Goal: Find specific page/section: Find specific page/section

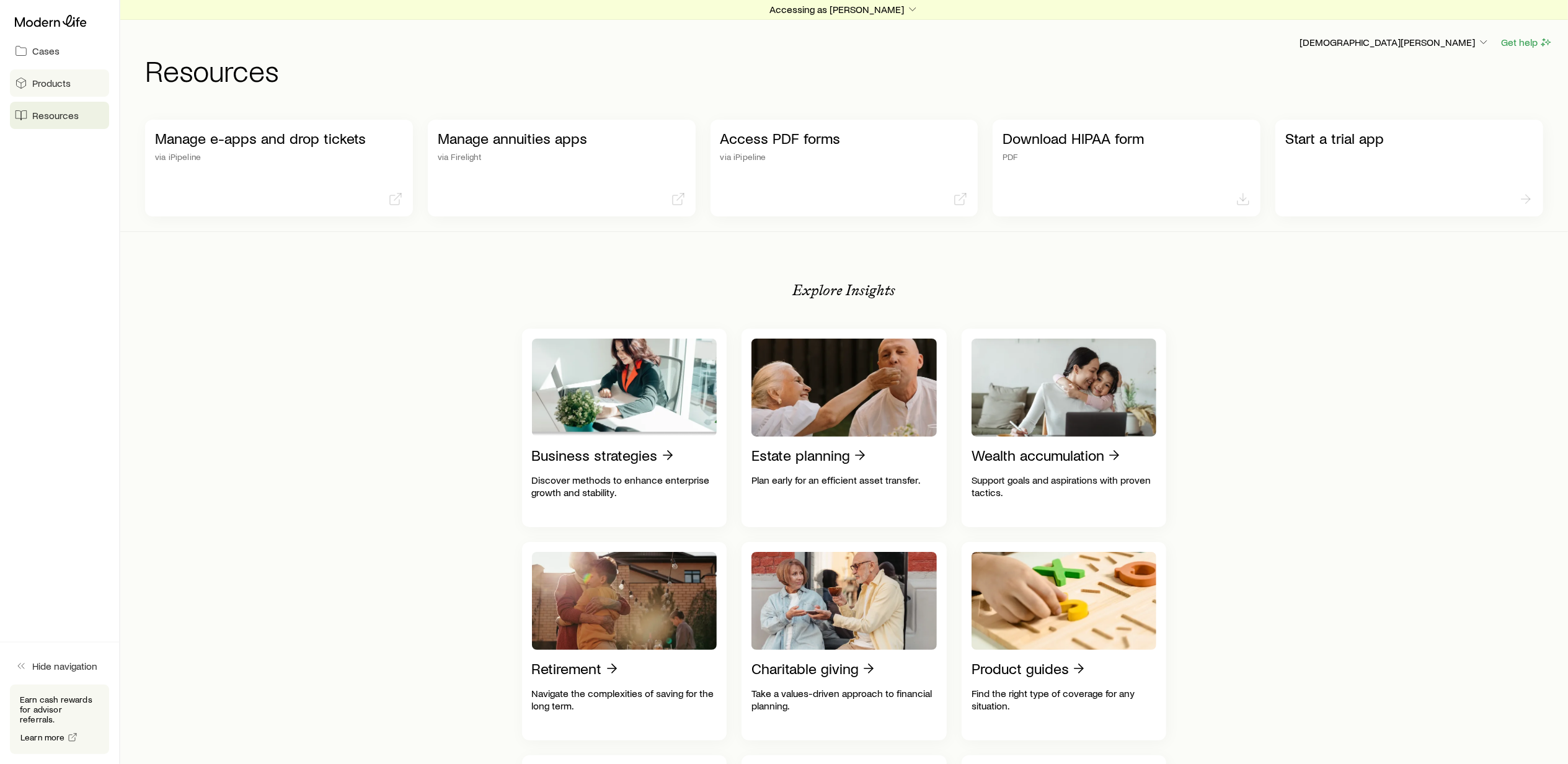
click at [54, 81] on span "Products" at bounding box center [52, 83] width 39 height 12
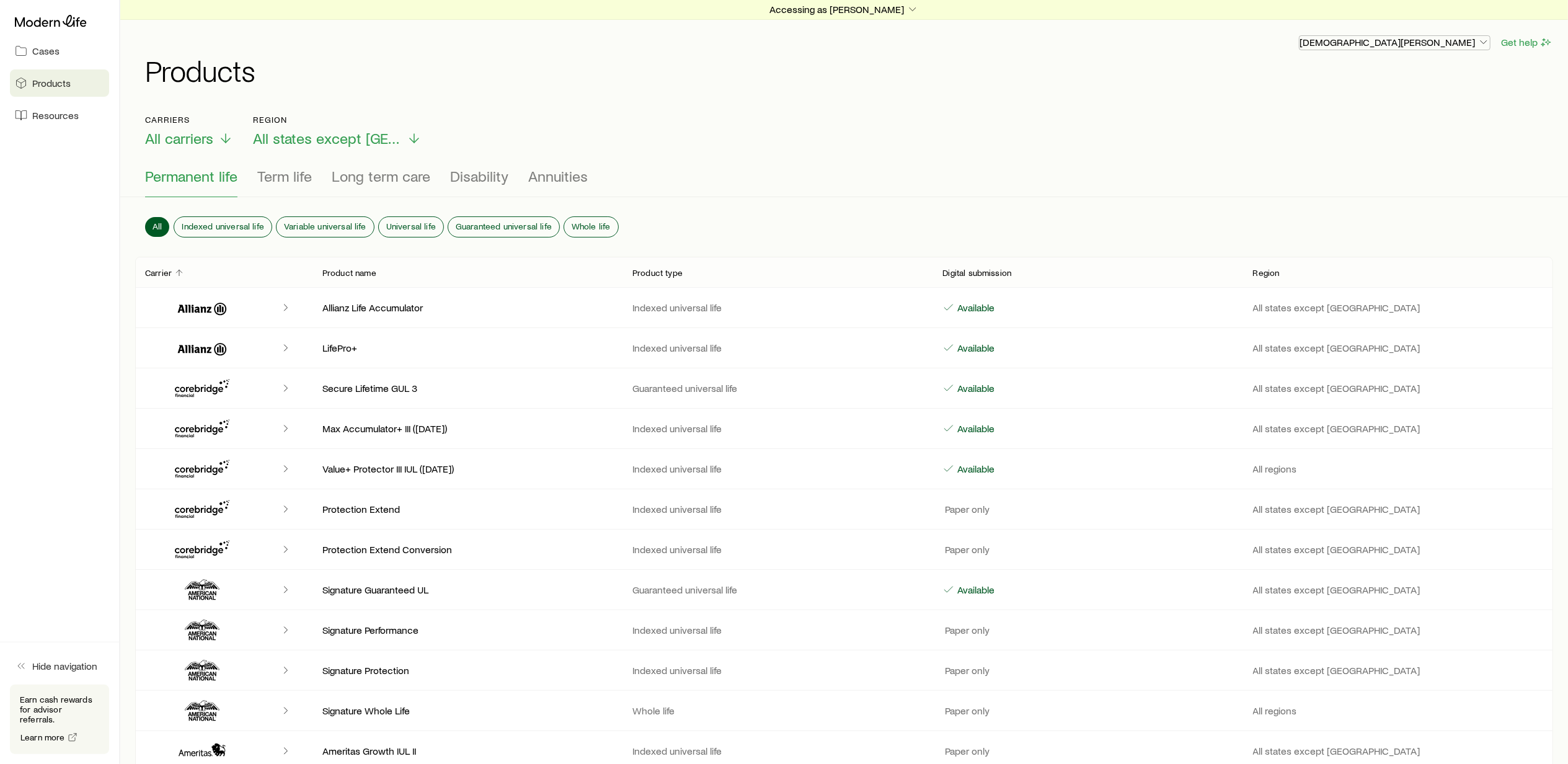
click at [1481, 39] on icon "button" at bounding box center [1484, 42] width 12 height 12
click at [1431, 77] on span "Licenses and contracts" at bounding box center [1420, 77] width 102 height 12
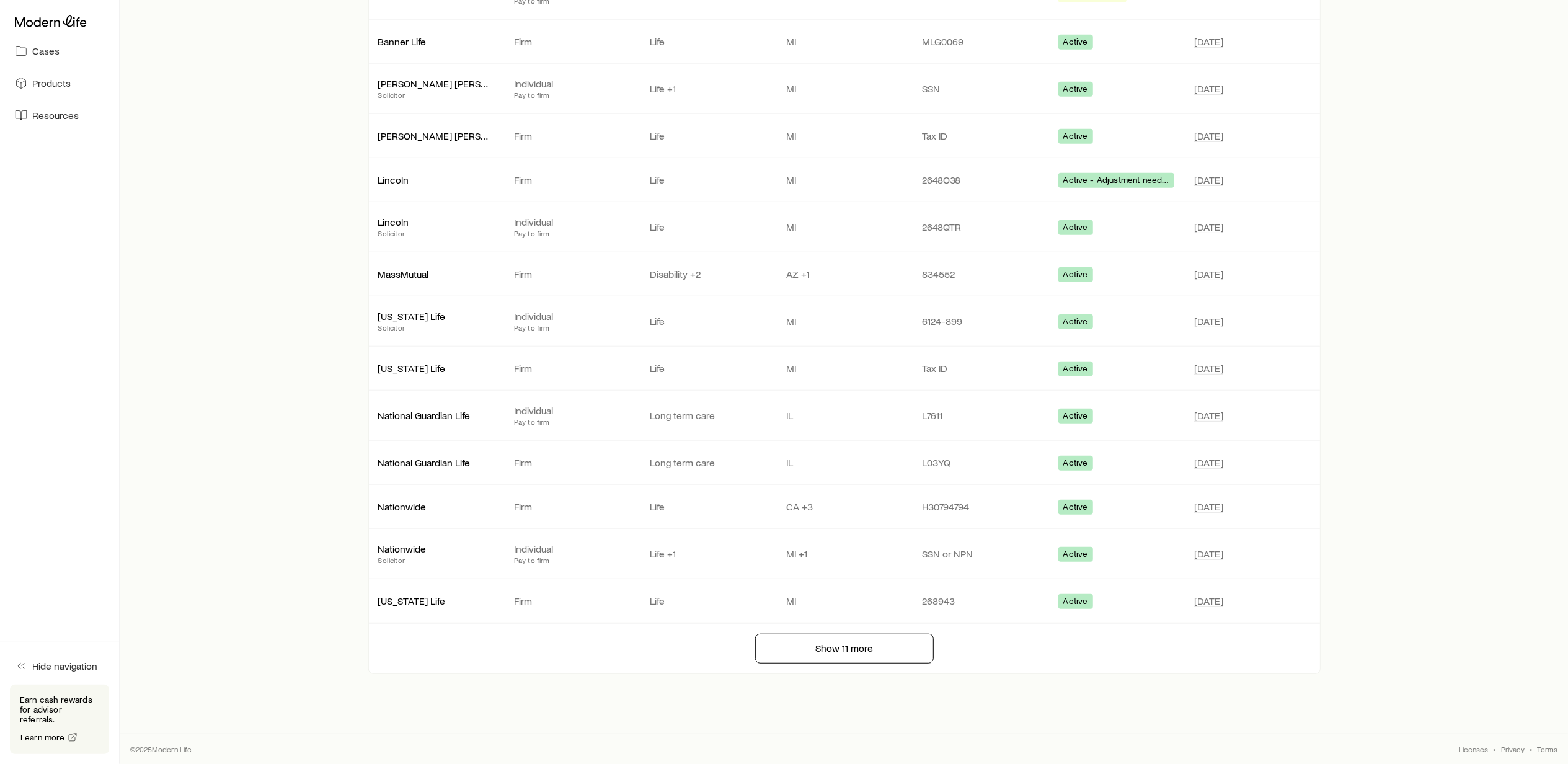
scroll to position [586, 0]
click at [834, 652] on button "Show 11 more" at bounding box center [845, 648] width 179 height 30
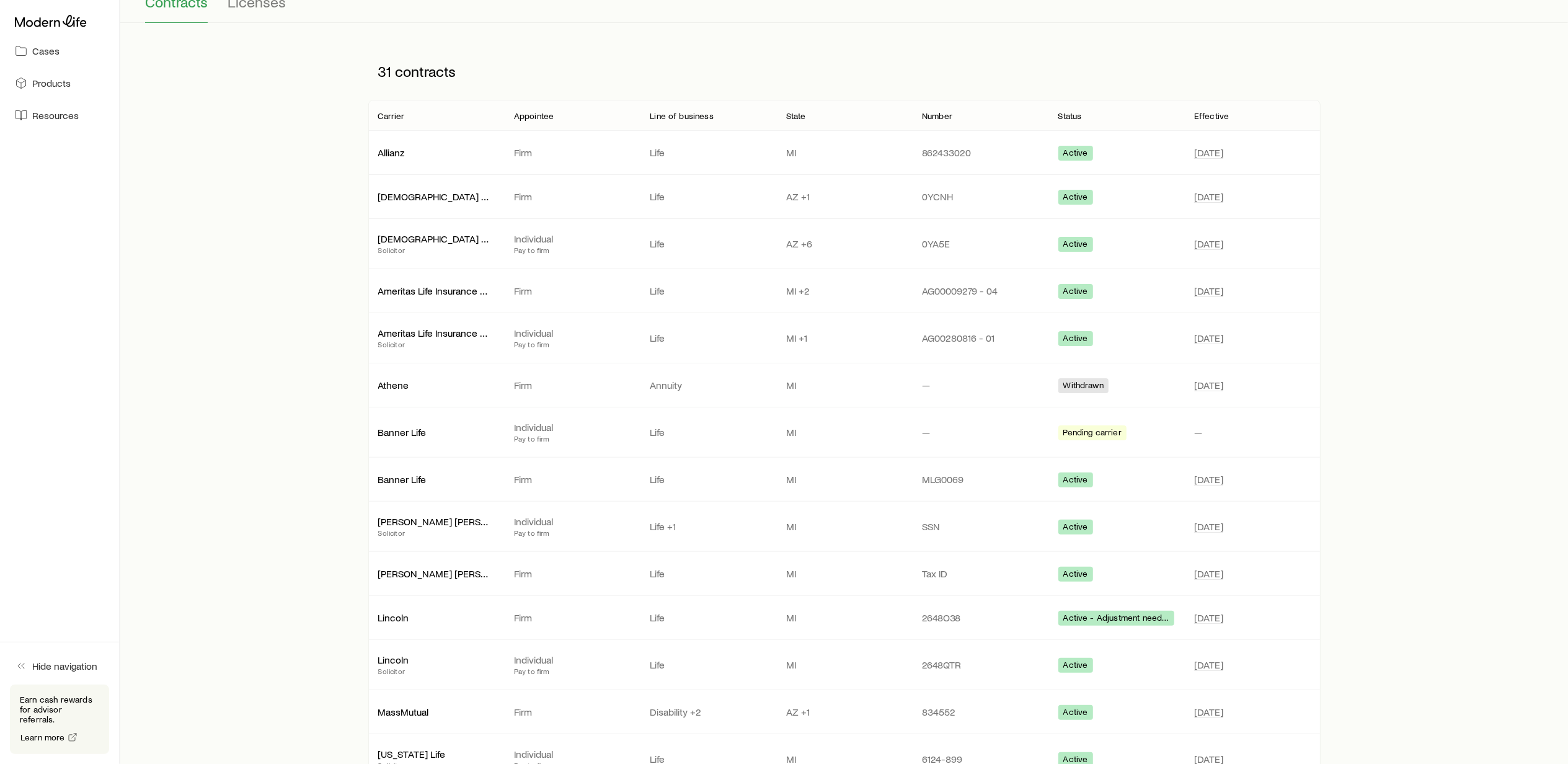
scroll to position [0, 0]
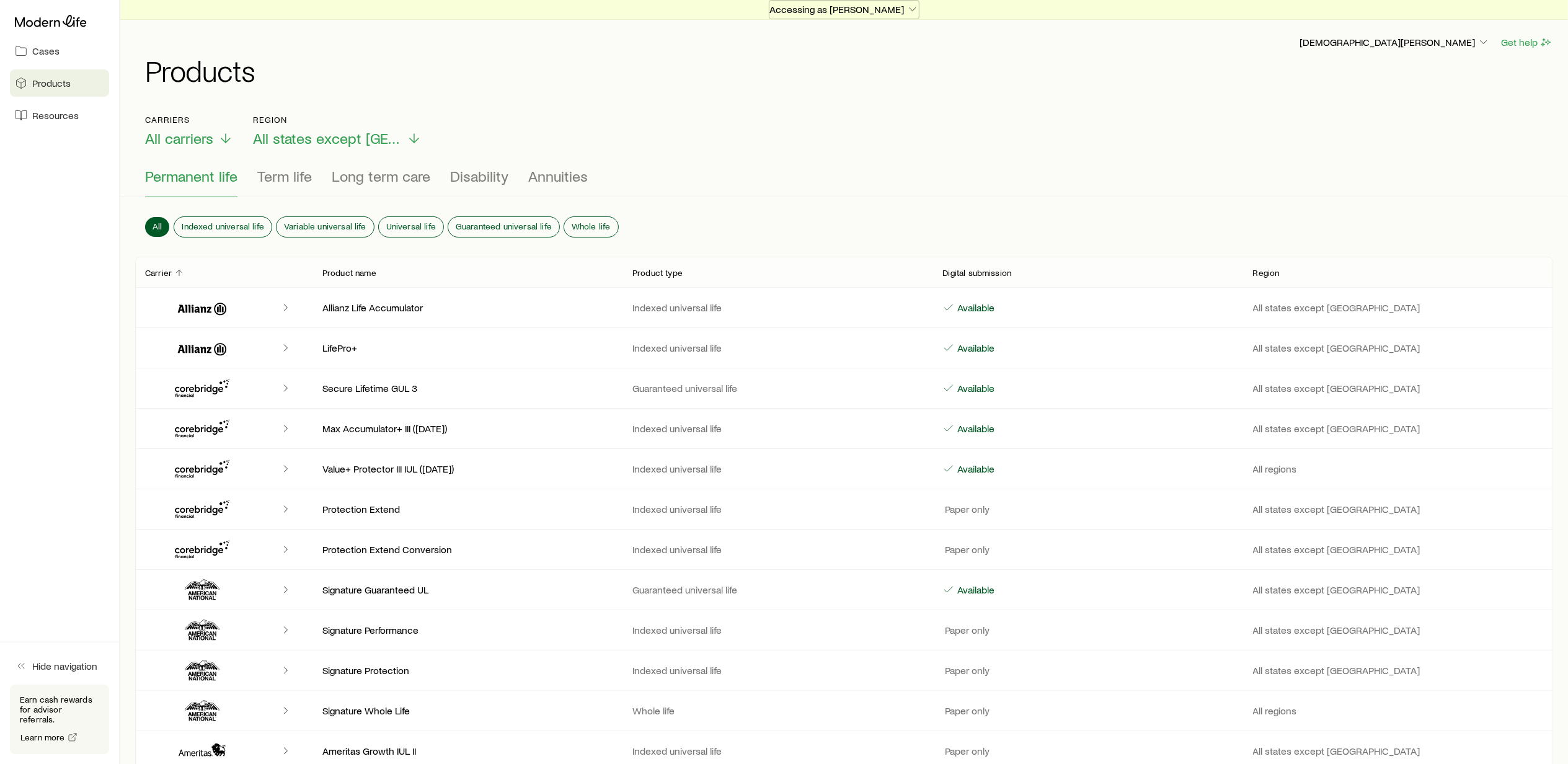
click at [906, 7] on icon "button" at bounding box center [912, 10] width 12 height 12
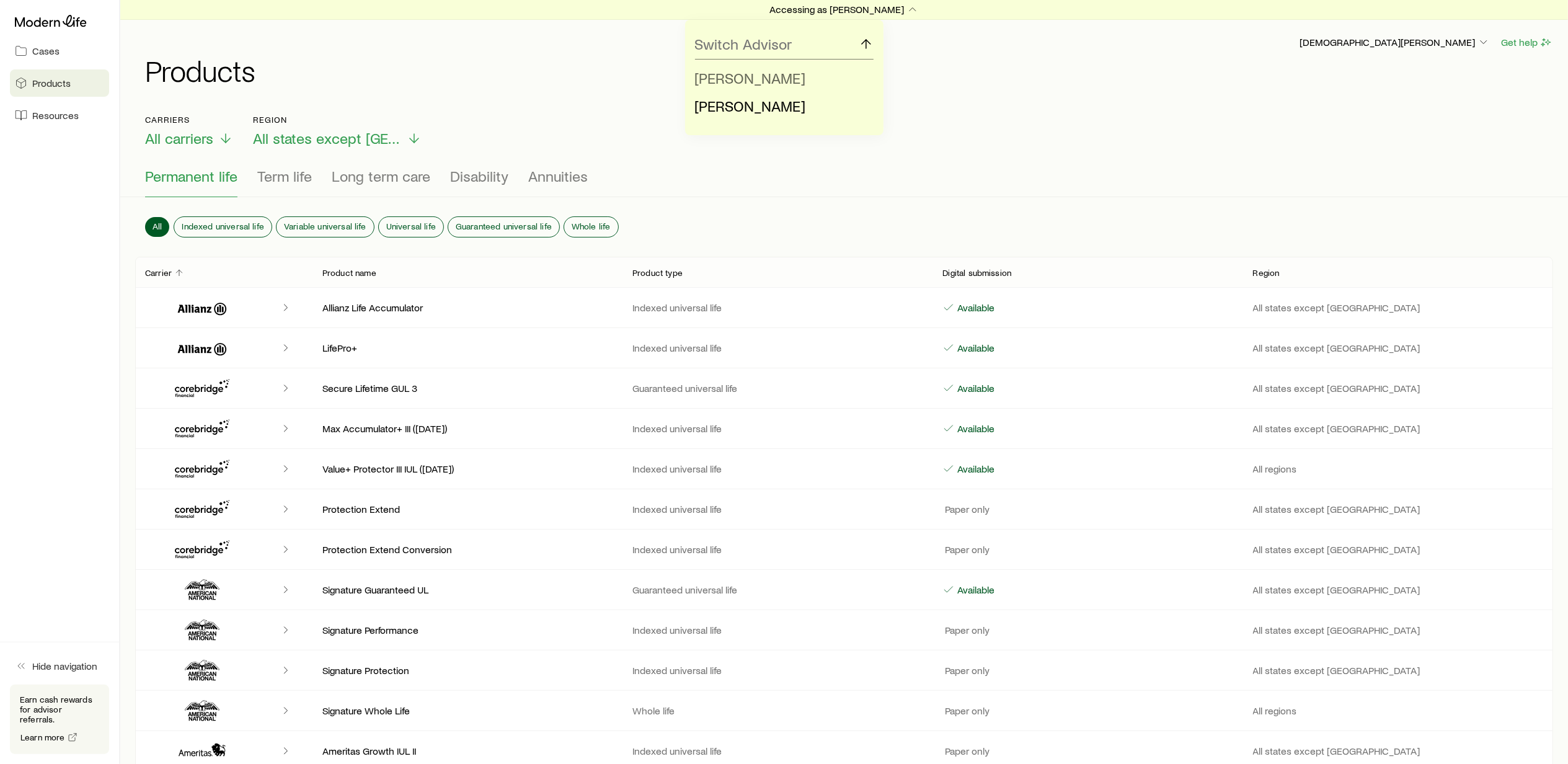
click at [753, 70] on span "[PERSON_NAME]" at bounding box center [750, 78] width 111 height 18
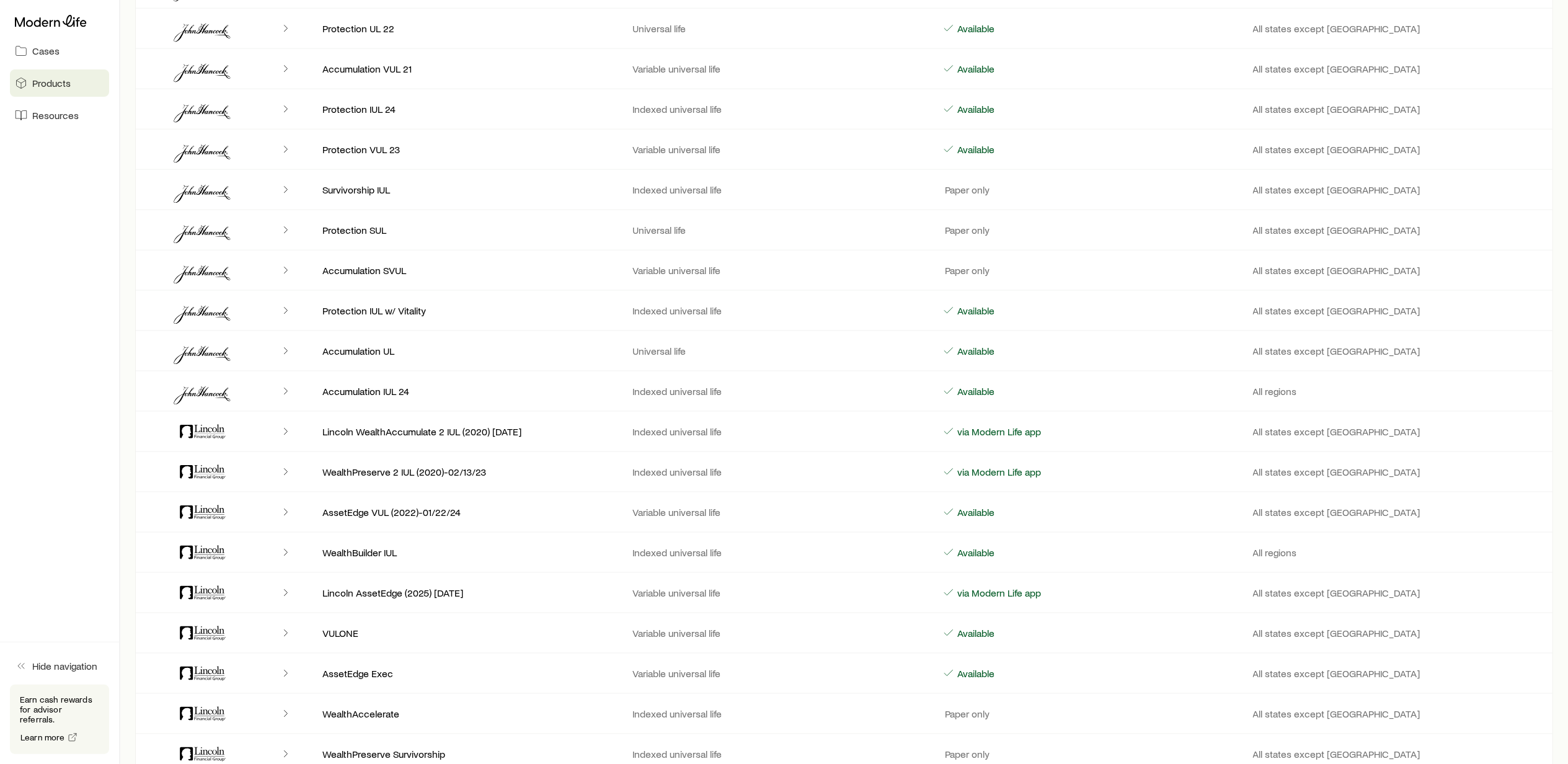
scroll to position [909, 0]
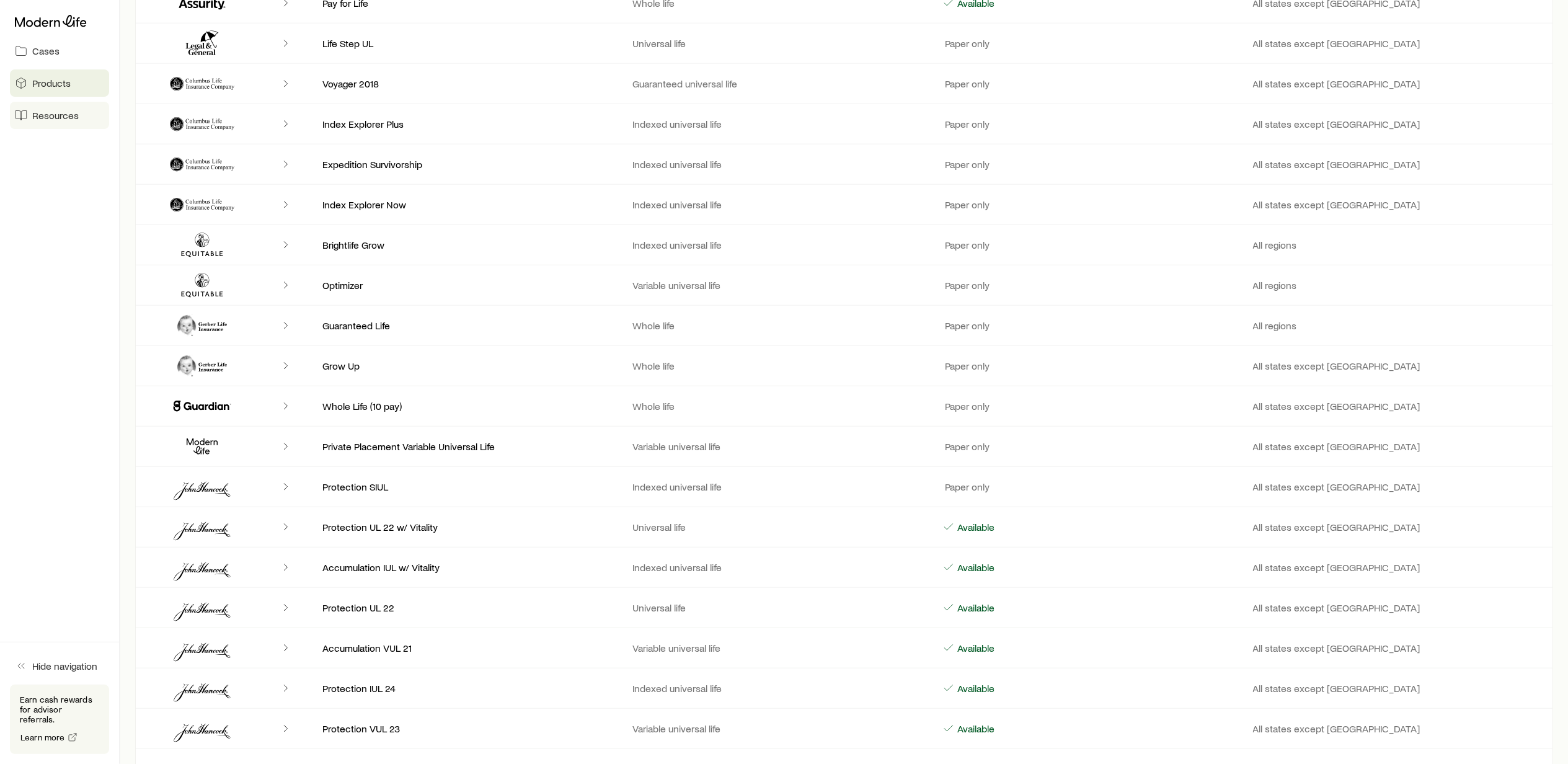
click at [50, 112] on span "Resources" at bounding box center [55, 116] width 46 height 12
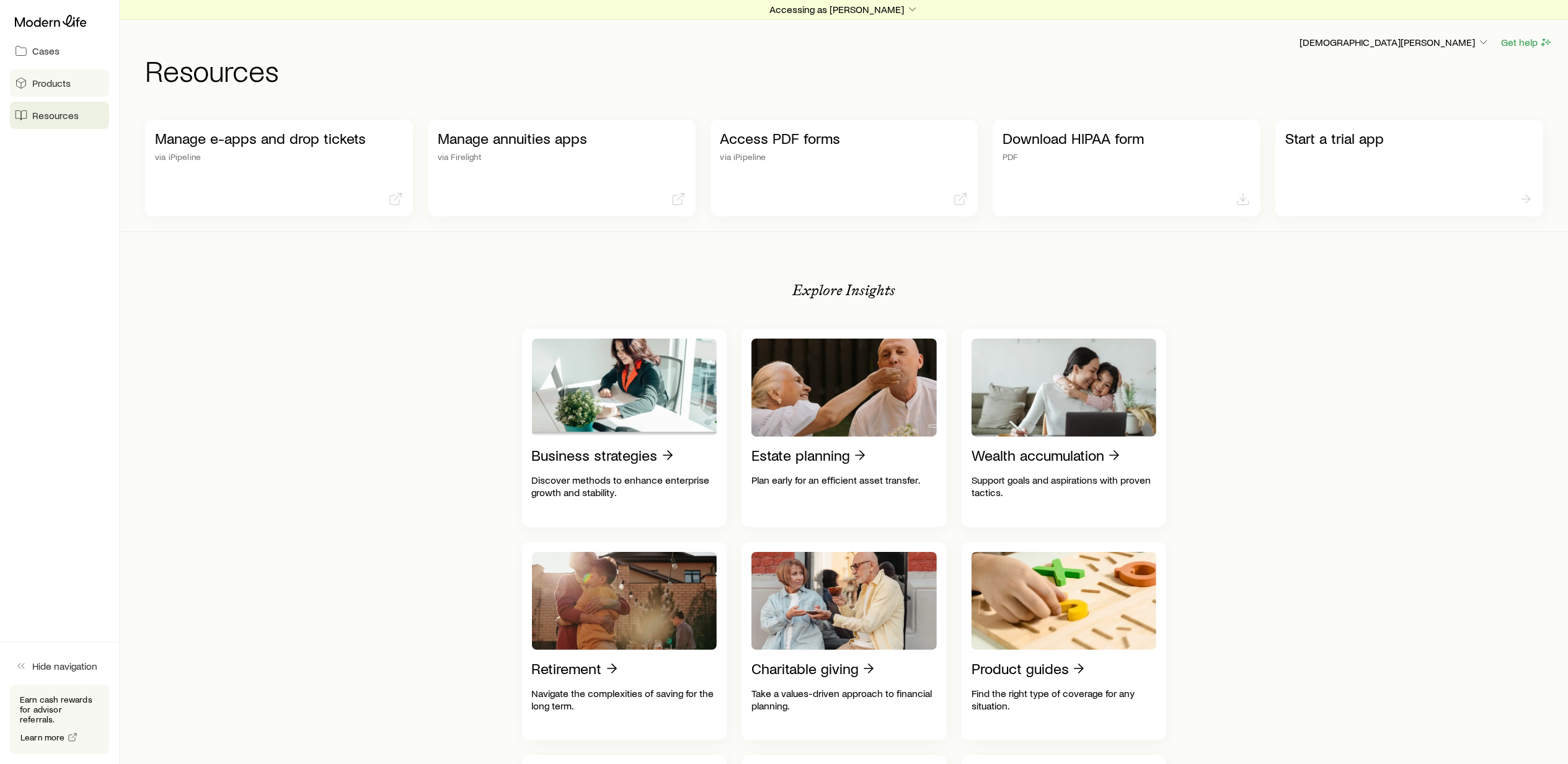
click at [50, 80] on span "Products" at bounding box center [52, 83] width 39 height 12
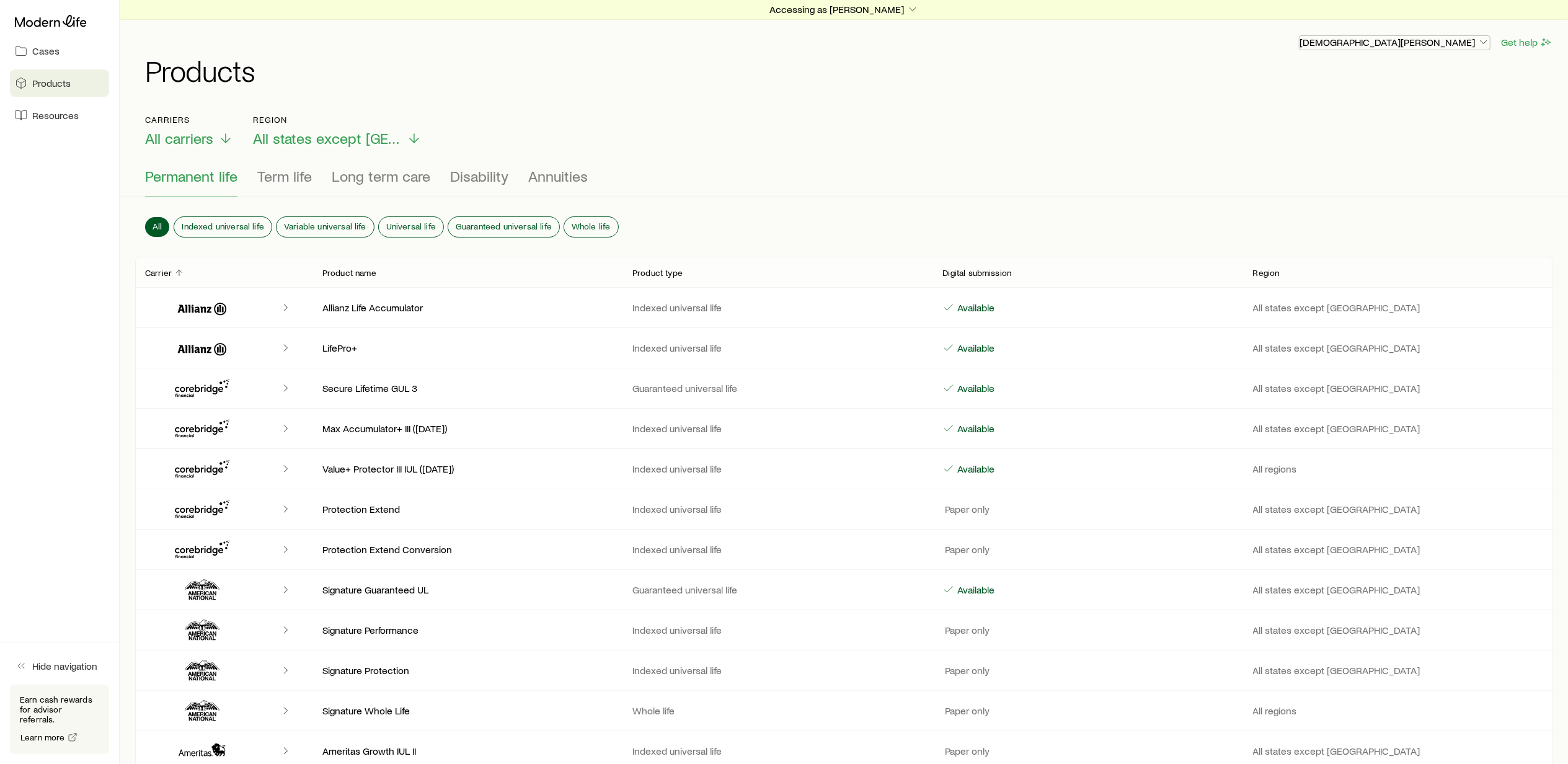
click at [1439, 46] on p "[DEMOGRAPHIC_DATA][PERSON_NAME]" at bounding box center [1394, 42] width 190 height 12
click at [1412, 77] on span "Licenses and contracts" at bounding box center [1420, 77] width 102 height 12
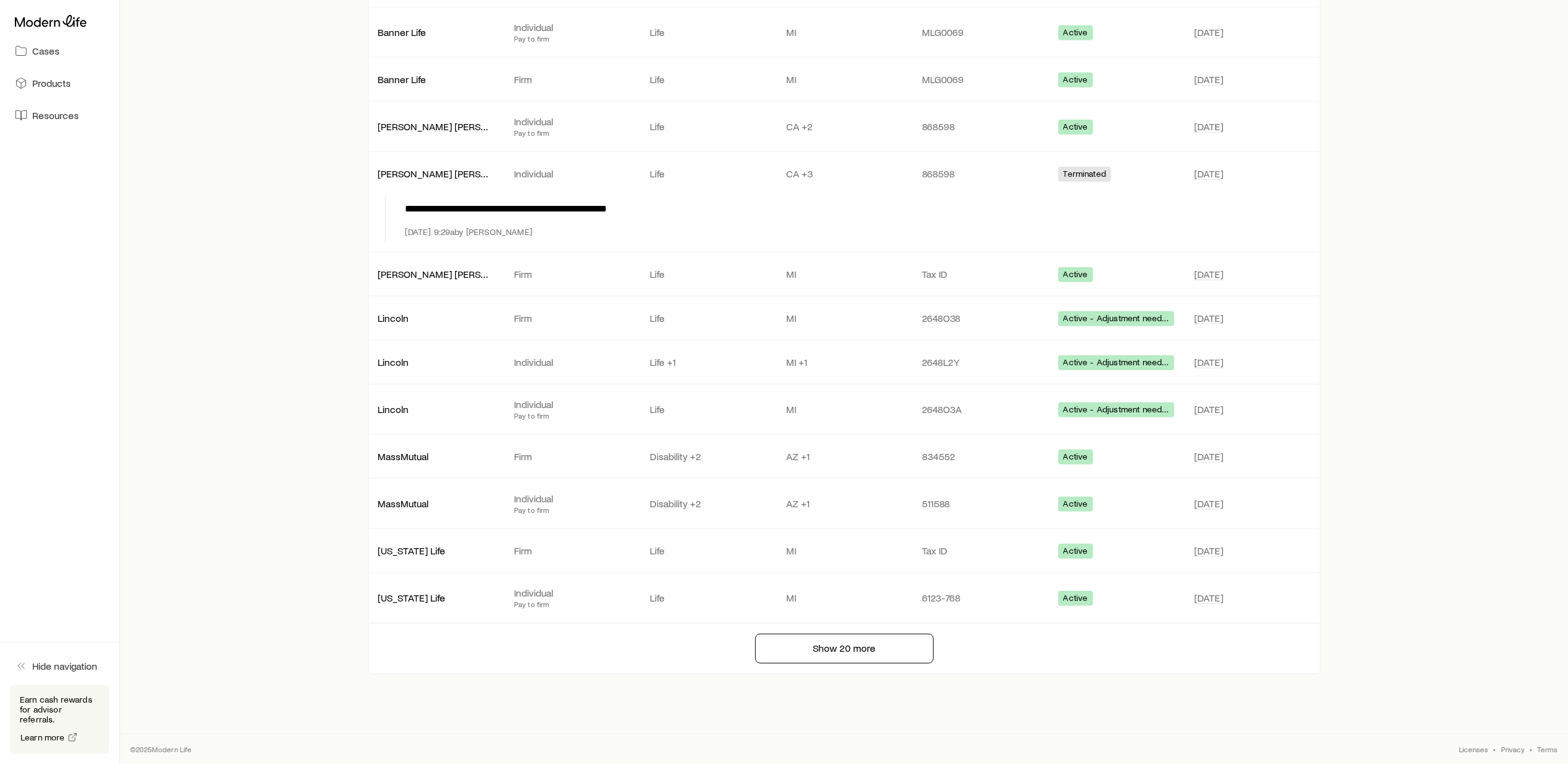
scroll to position [647, 0]
click at [862, 640] on button "Show 20 more" at bounding box center [845, 648] width 179 height 30
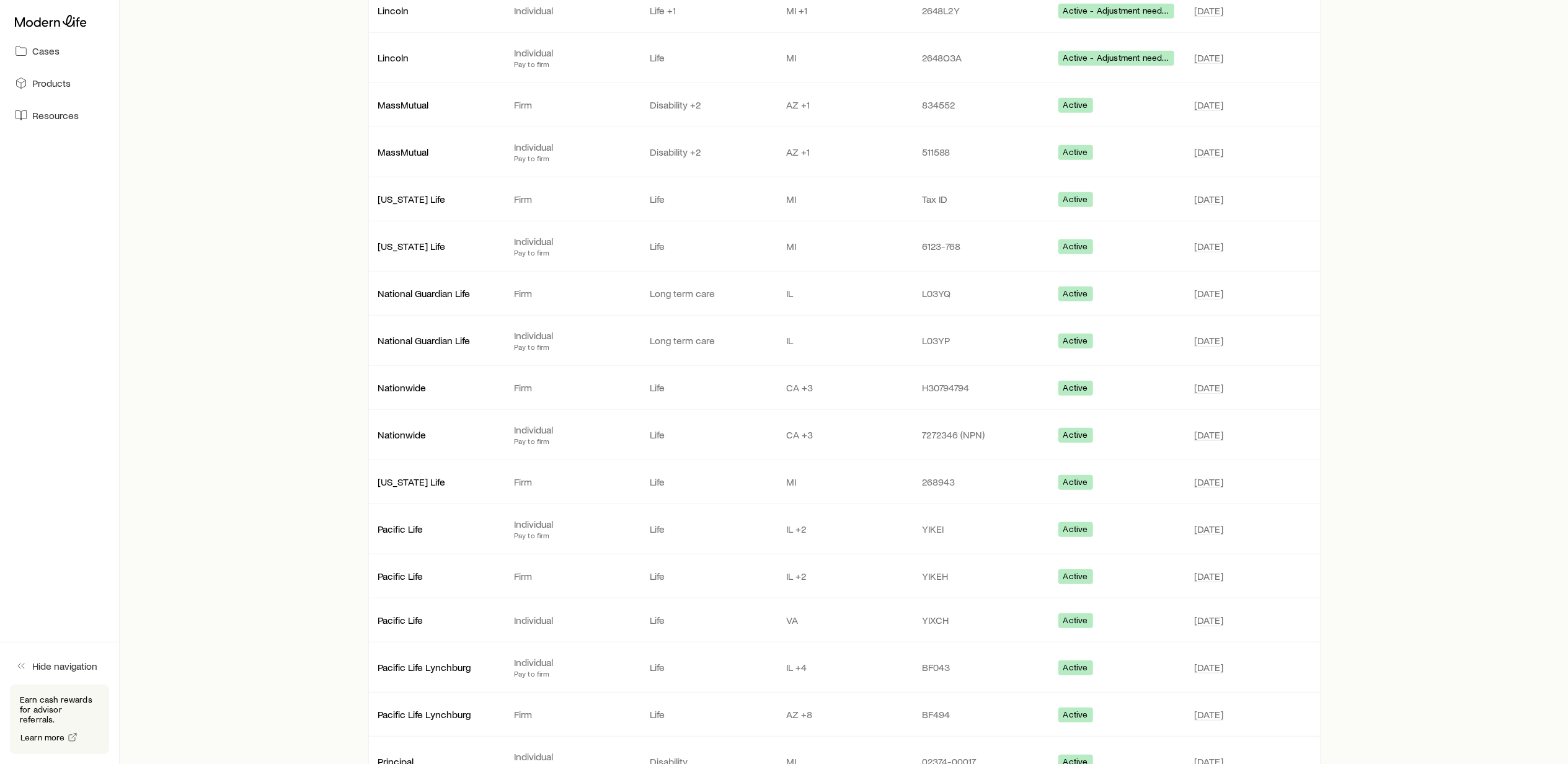
scroll to position [1061, 0]
